Goal: Information Seeking & Learning: Learn about a topic

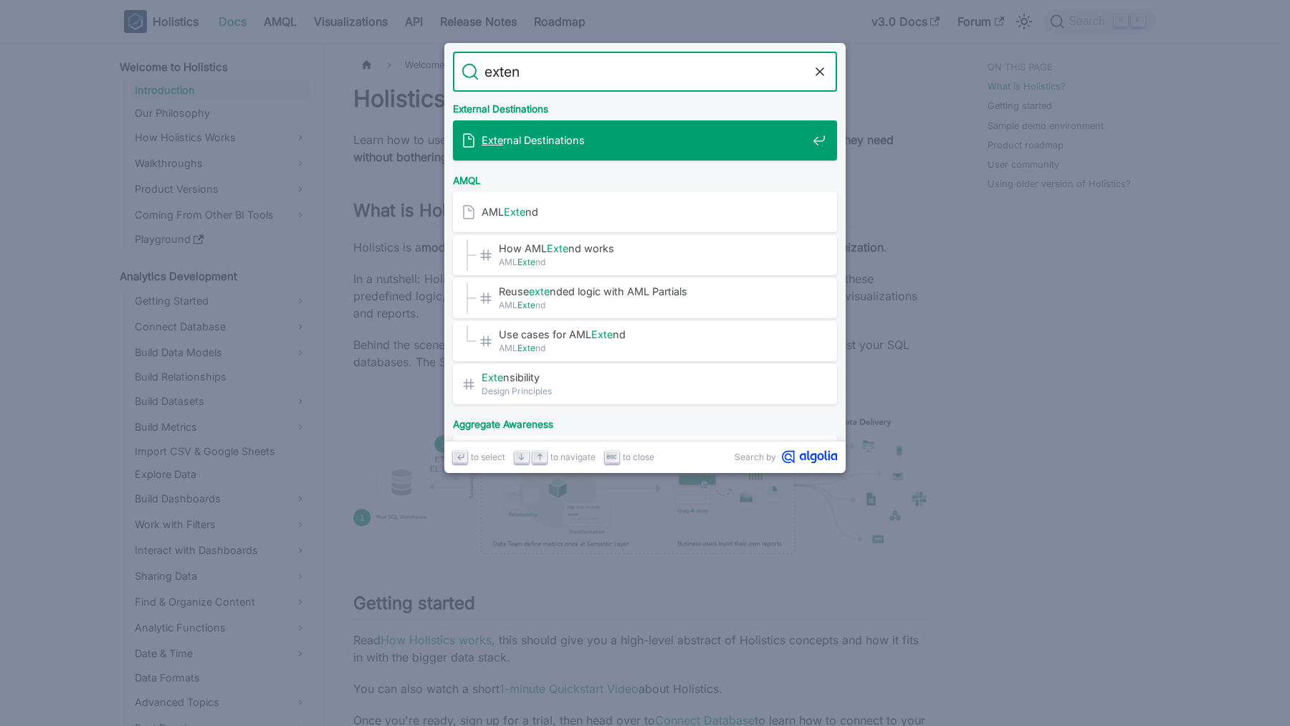
type input "extend"
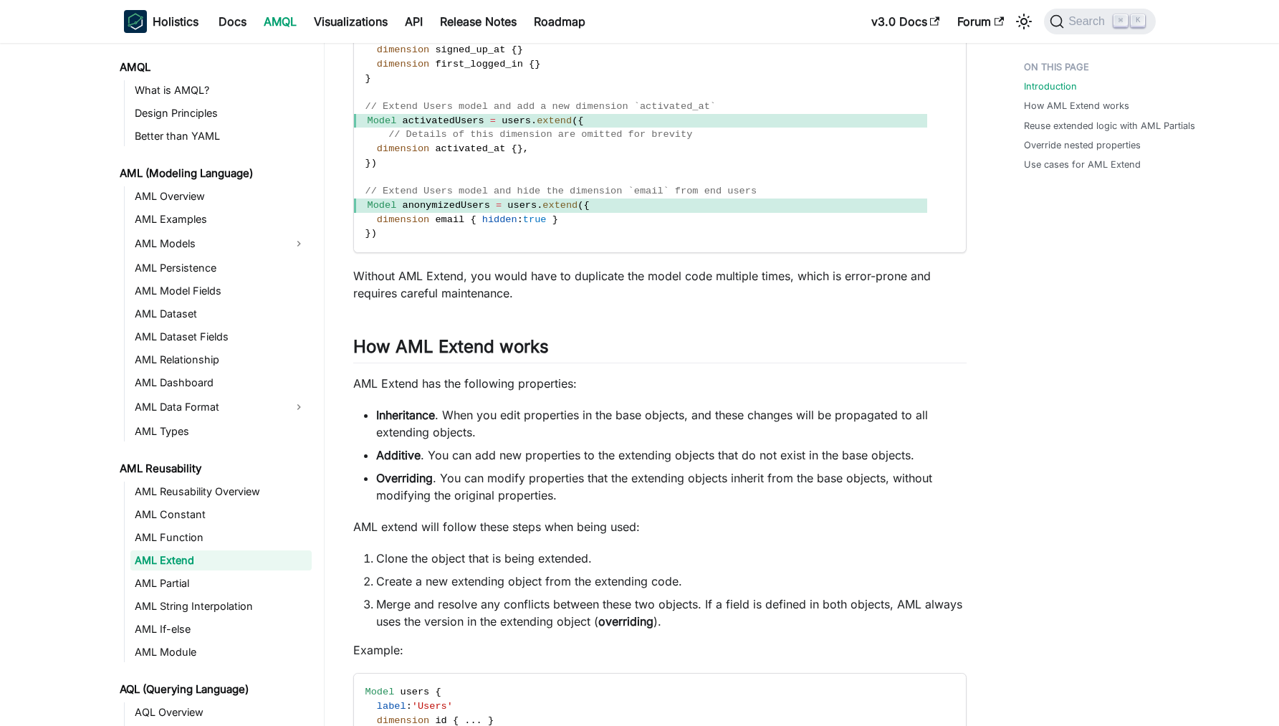
scroll to position [293, 0]
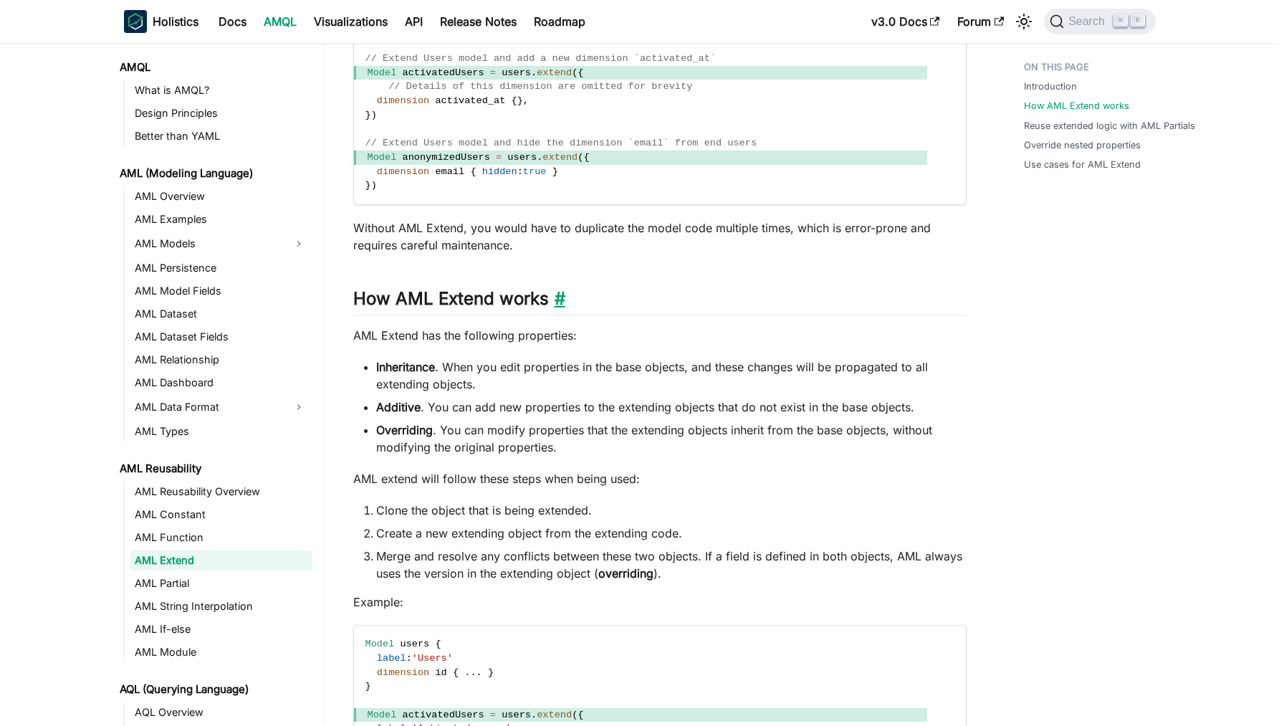
click at [561, 309] on link "​" at bounding box center [557, 298] width 16 height 21
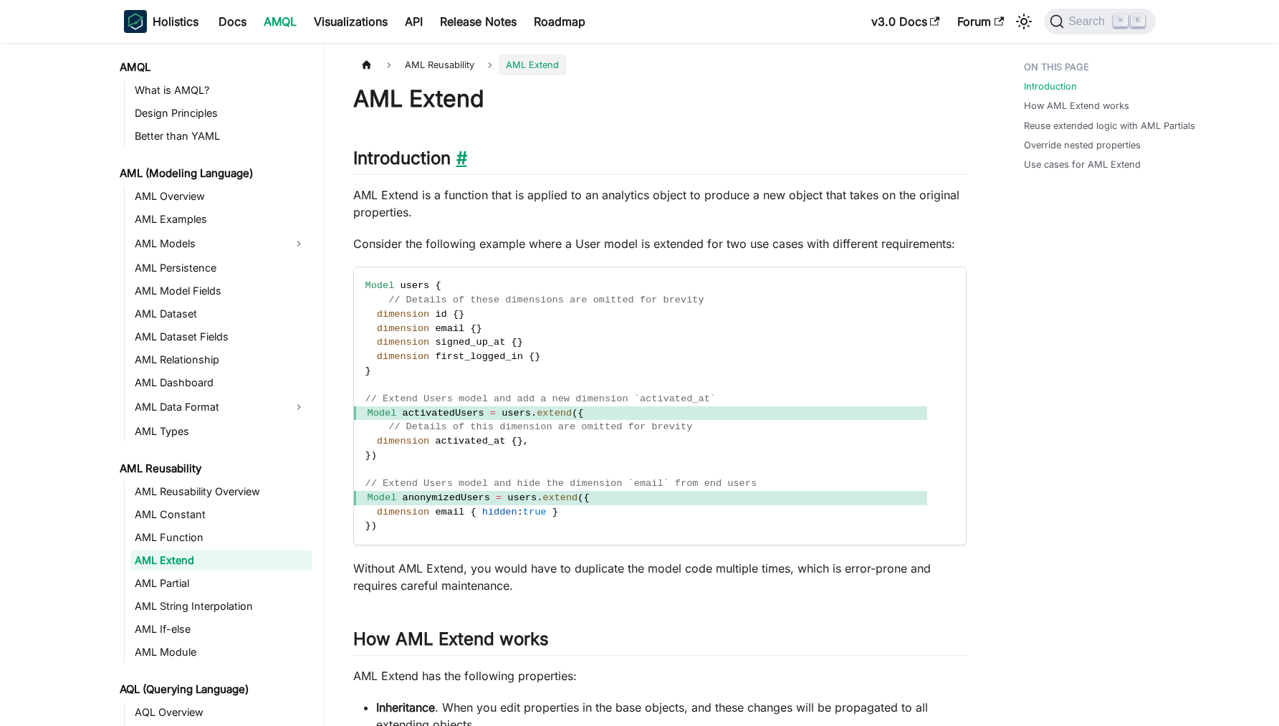
click at [467, 157] on link "​" at bounding box center [459, 158] width 16 height 21
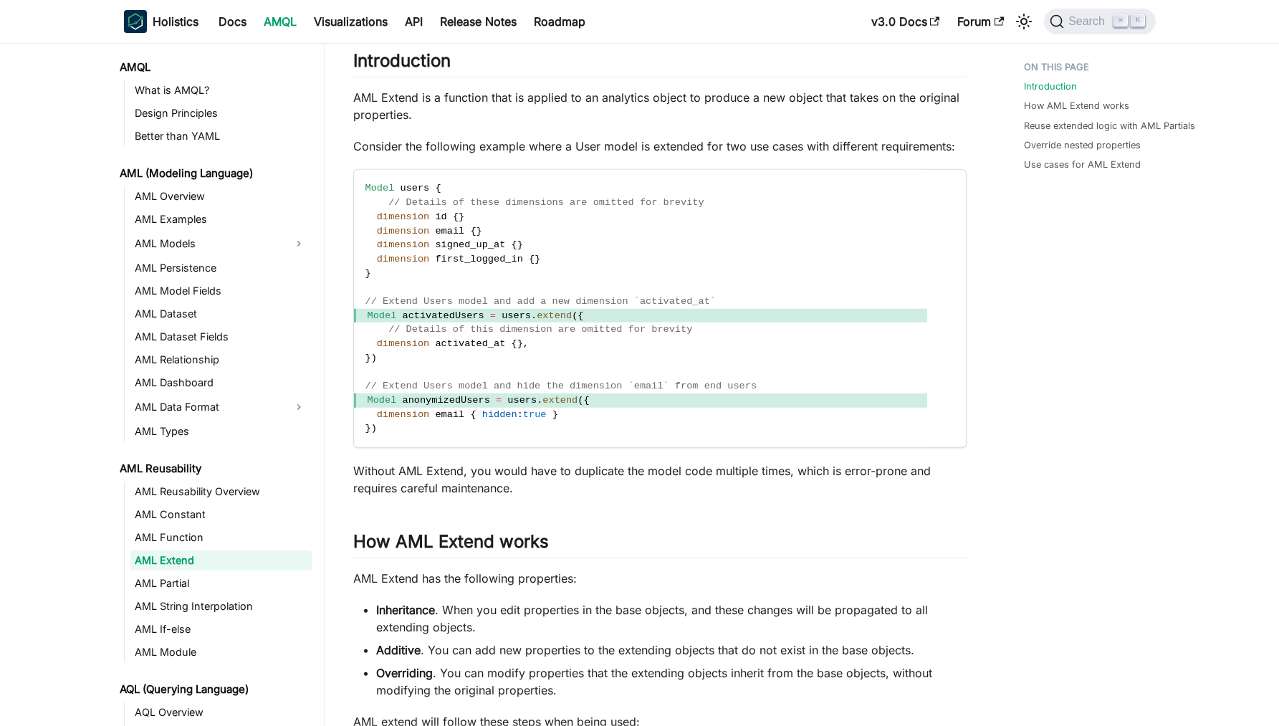
click at [519, 93] on p "AML Extend is a function that is applied to an analytics object to produce a ne…" at bounding box center [660, 106] width 614 height 34
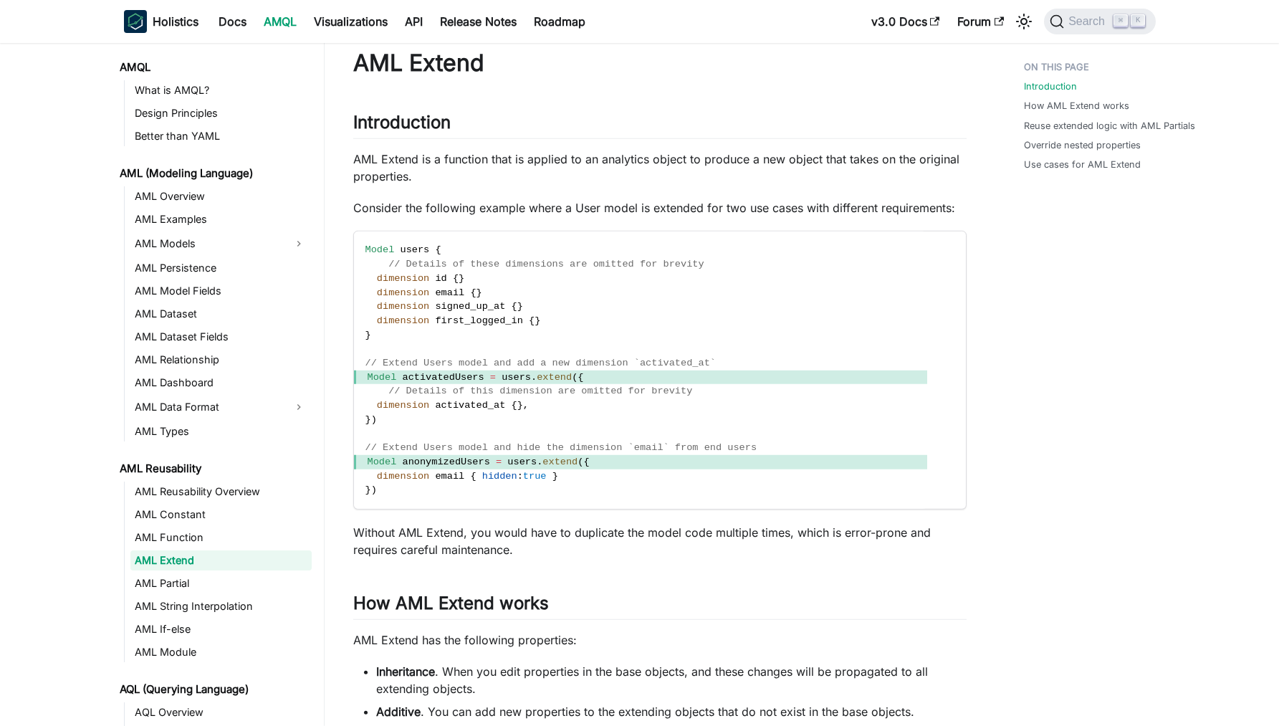
scroll to position [14, 0]
